Goal: Navigation & Orientation: Find specific page/section

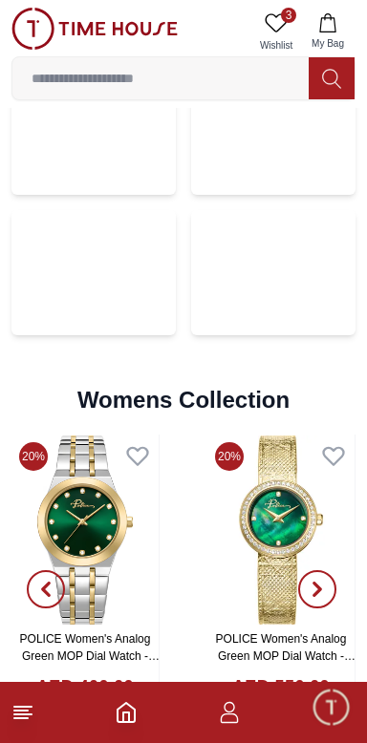
scroll to position [4101, 0]
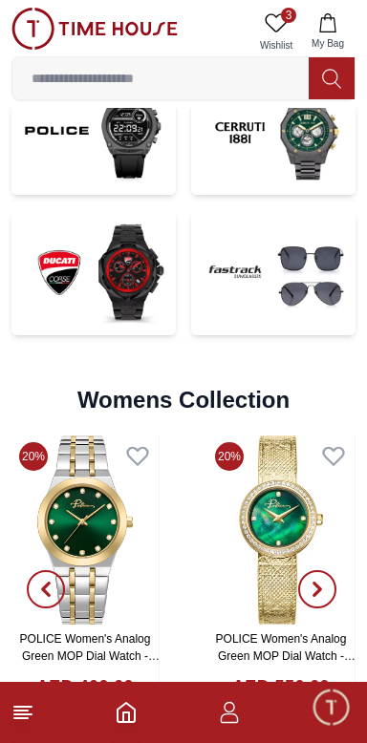
click at [26, 711] on line at bounding box center [20, 711] width 13 height 0
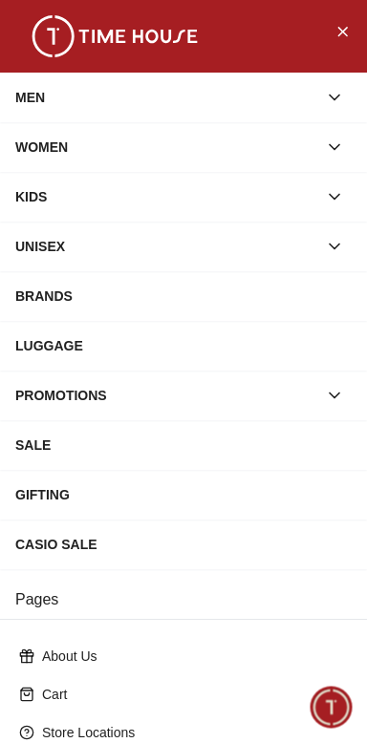
click at [138, 150] on div "WOMEN" at bounding box center [166, 147] width 302 height 34
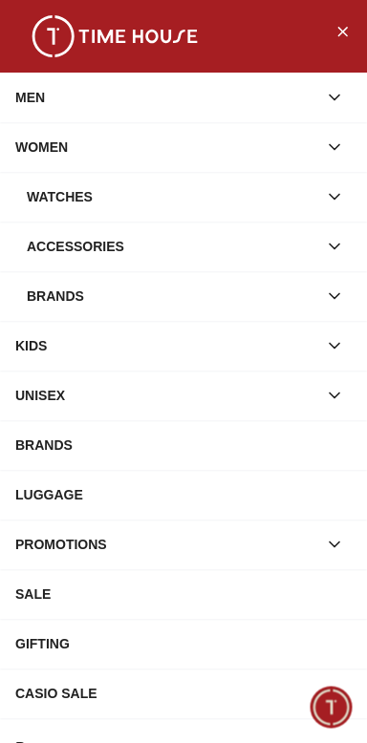
click at [68, 202] on div "Watches" at bounding box center [172, 197] width 290 height 34
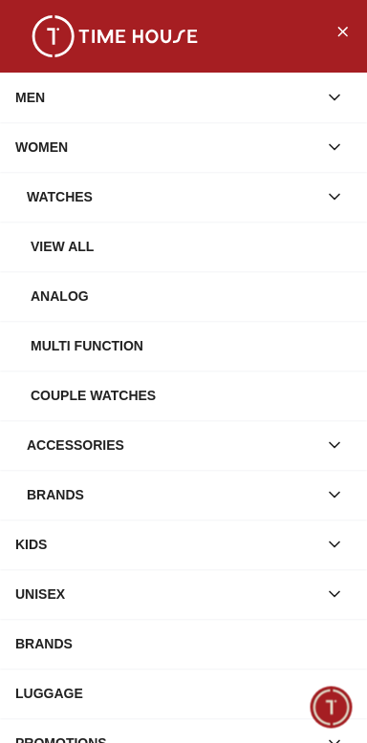
click at [52, 307] on div "Analog" at bounding box center [191, 296] width 321 height 34
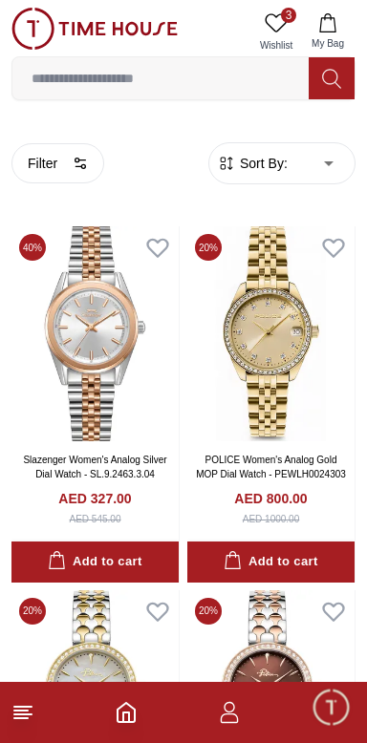
click at [22, 718] on line at bounding box center [20, 718] width 13 height 0
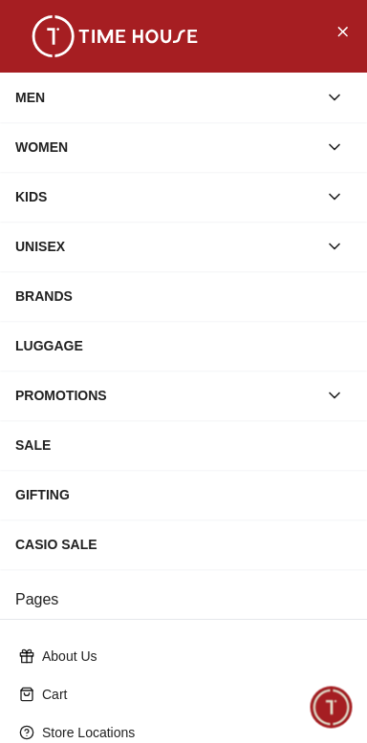
click at [235, 154] on div "WOMEN" at bounding box center [166, 147] width 302 height 34
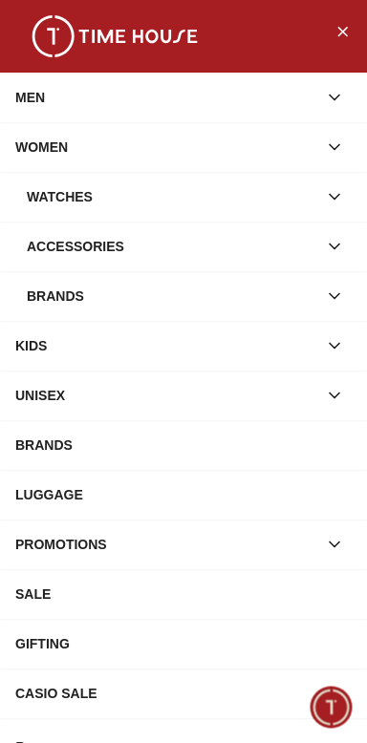
click at [200, 298] on div "Brands" at bounding box center [172, 296] width 290 height 34
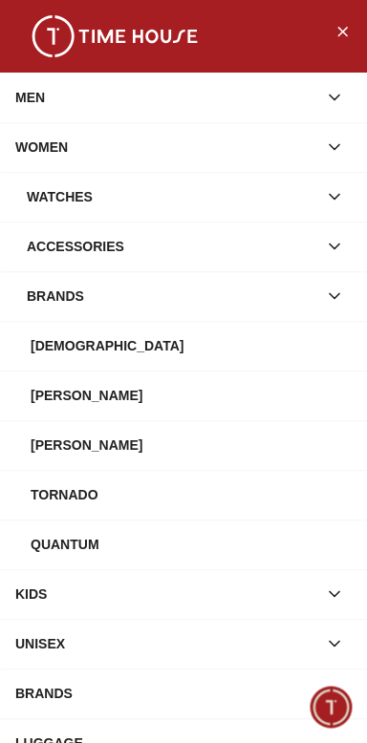
click at [81, 350] on div "[DEMOGRAPHIC_DATA]" at bounding box center [191, 346] width 321 height 34
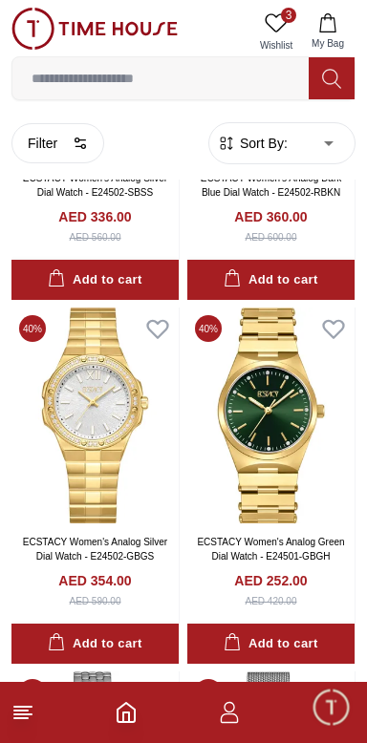
scroll to position [4048, 0]
click at [24, 718] on line at bounding box center [20, 718] width 13 height 0
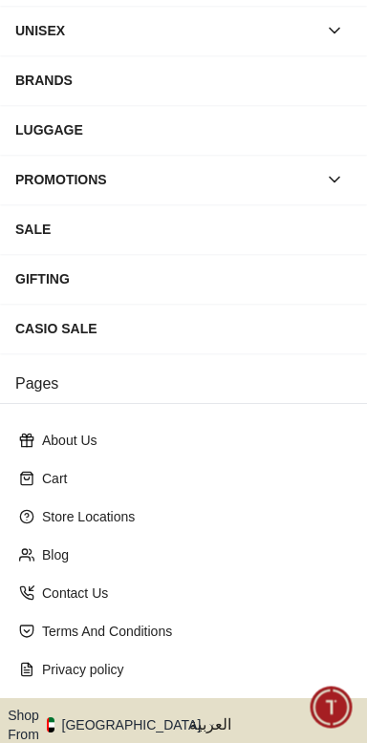
scroll to position [281, 0]
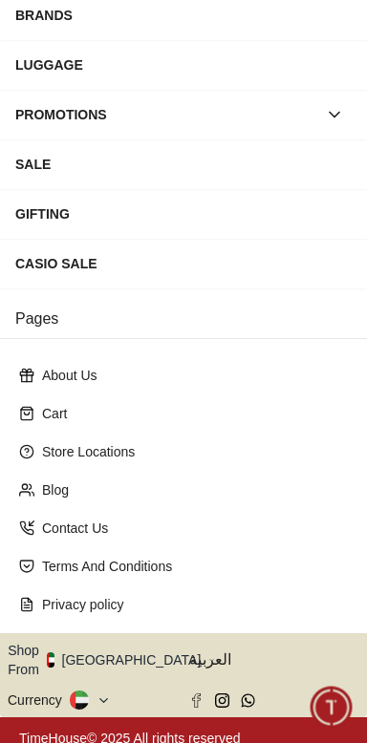
click at [124, 649] on button "Shop From [GEOGRAPHIC_DATA]" at bounding box center [111, 660] width 207 height 38
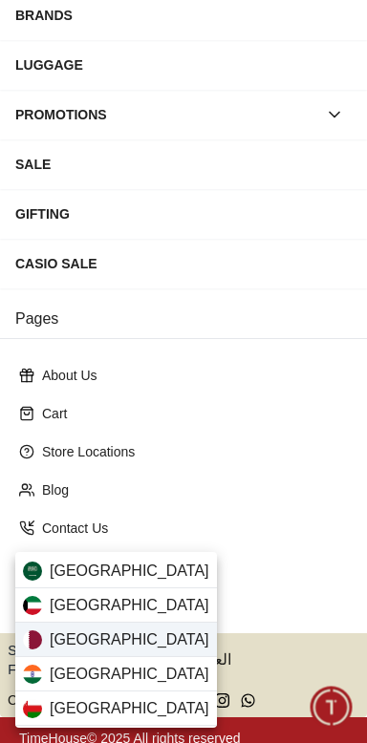
click at [96, 640] on div "[GEOGRAPHIC_DATA]" at bounding box center [116, 640] width 202 height 34
